Goal: Entertainment & Leisure: Consume media (video, audio)

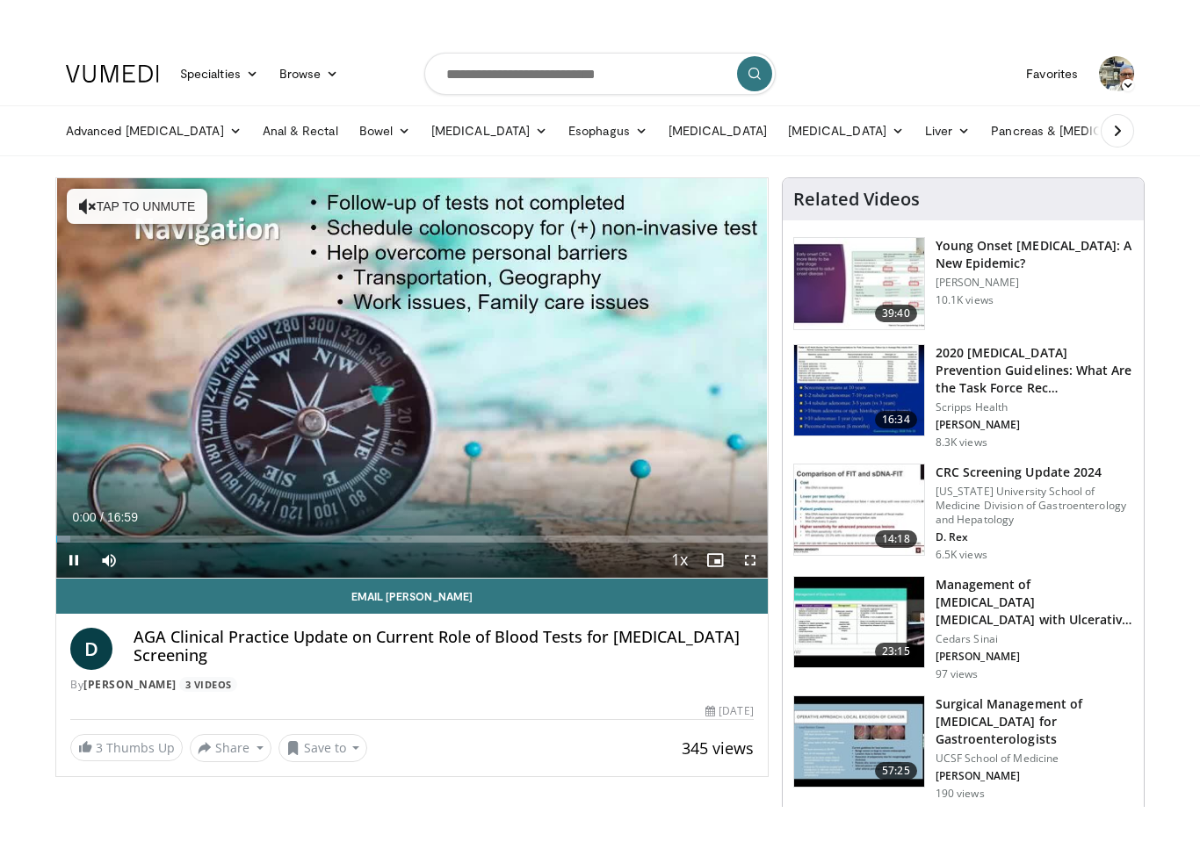
scroll to position [21, 0]
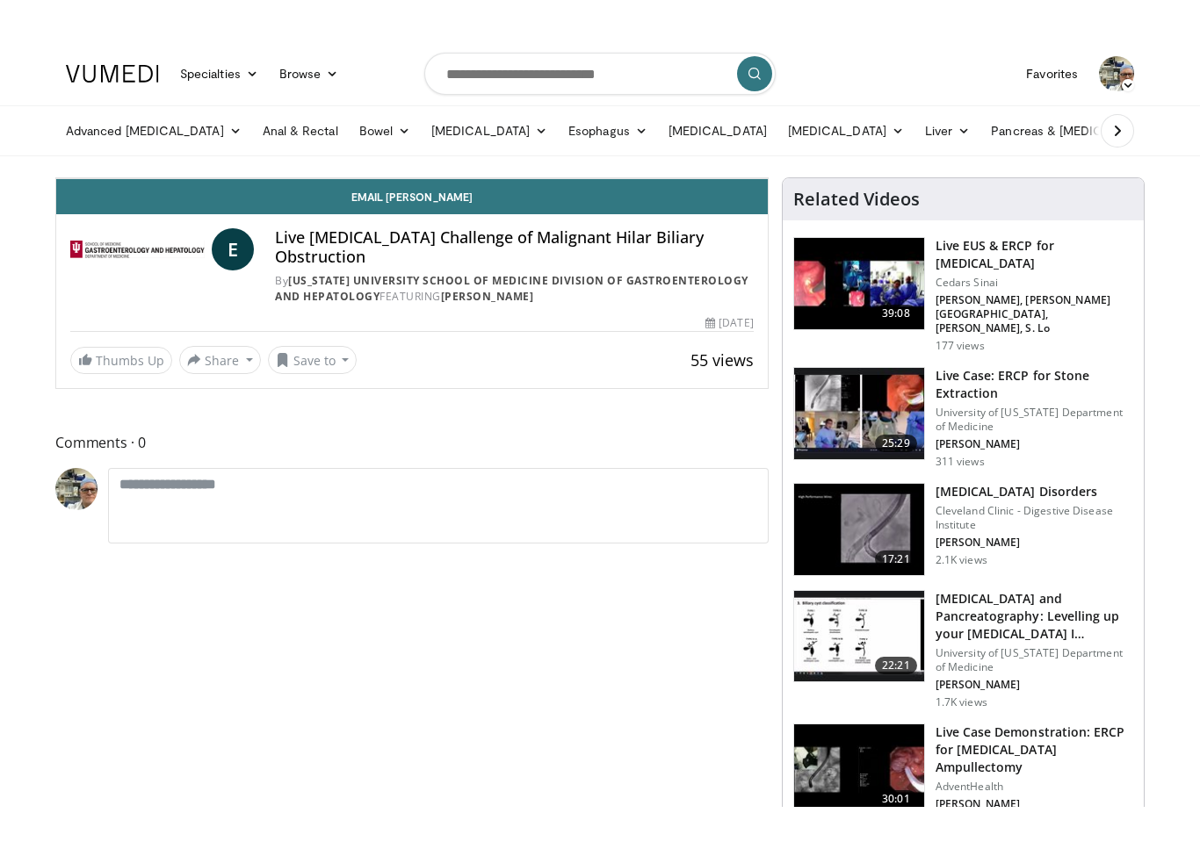
scroll to position [21, 0]
